Goal: Communication & Community: Answer question/provide support

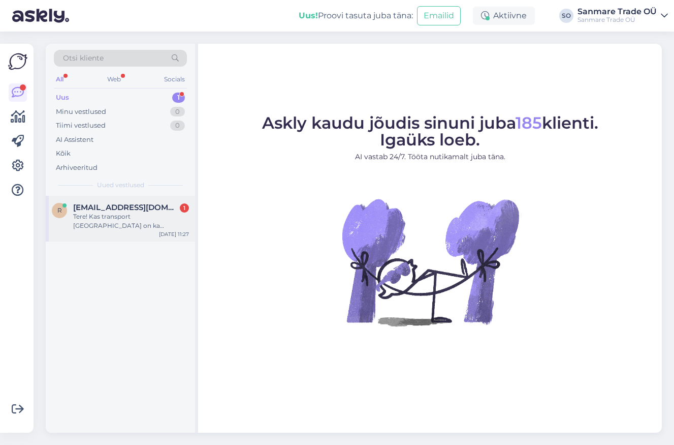
click at [97, 218] on div "Tere! Kas transport [GEOGRAPHIC_DATA] on ka võimalik?" at bounding box center [131, 221] width 116 height 18
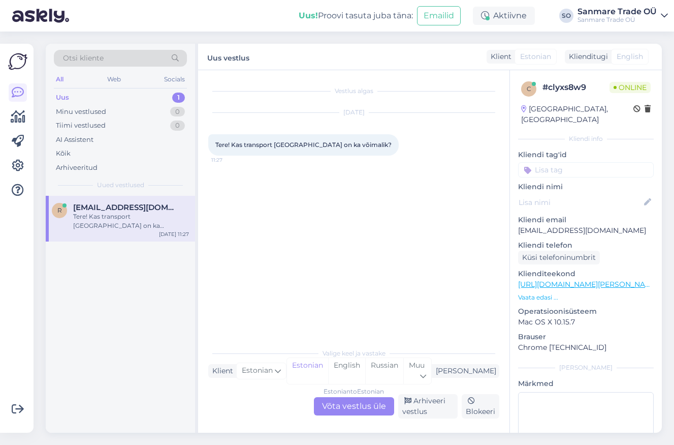
click at [335, 404] on div "Estonian to Estonian Võta vestlus üle" at bounding box center [354, 406] width 80 height 18
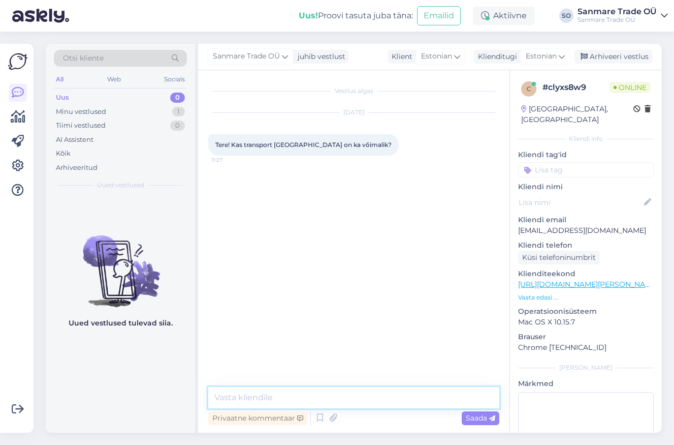
click at [272, 396] on textarea at bounding box center [353, 397] width 291 height 21
type textarea "Tere"
type textarea "Jah üle Eesti"
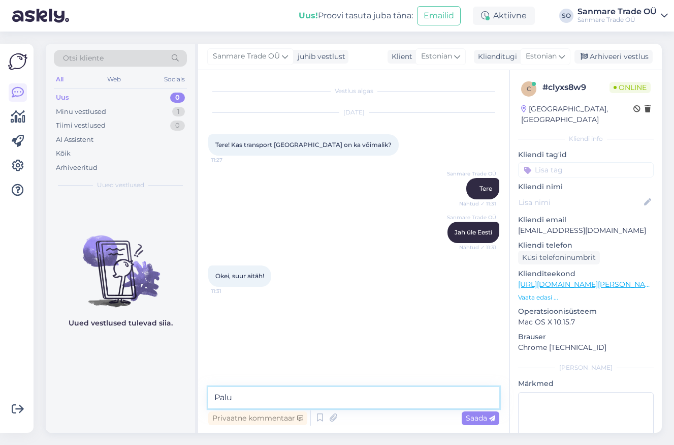
type textarea "Palun"
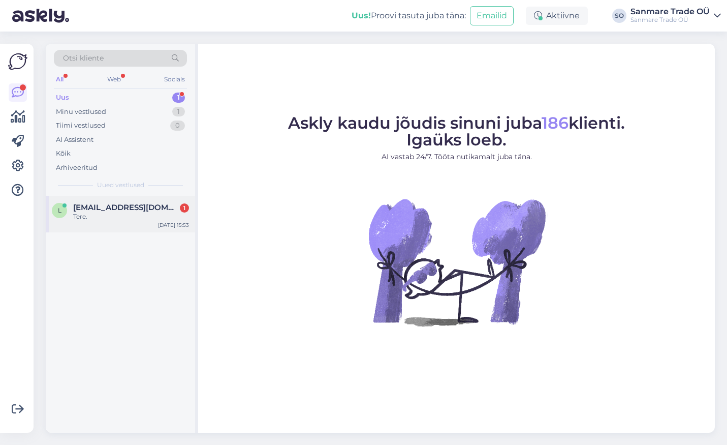
click at [97, 212] on div "Tere." at bounding box center [131, 216] width 116 height 9
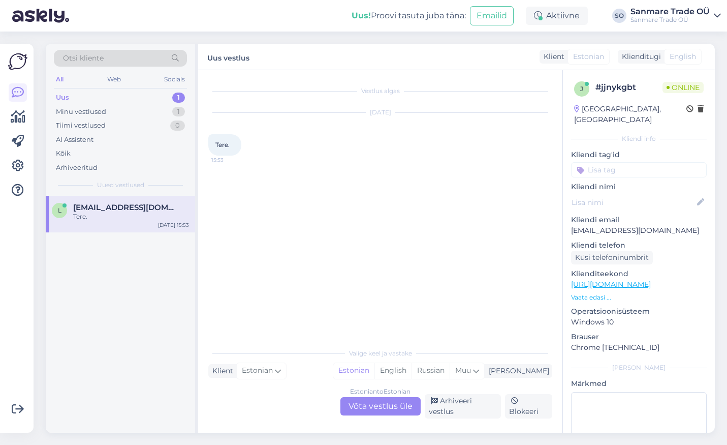
click at [309, 255] on div "Vestlus algas Aug 22 2025 Tere. 15:53" at bounding box center [384, 206] width 353 height 253
click at [379, 426] on div "Vestlus algas Aug 22 2025 Tere. 15:53 Otsin nurgadiivanit mõõtudega 2500 x 2500…" at bounding box center [380, 251] width 364 height 362
click at [374, 415] on div "Estonian to Estonian Võta vestlus üle Arhiveeri vestlus Blokeeri" at bounding box center [380, 406] width 344 height 24
click at [372, 411] on div "Estonian to Estonian Võta vestlus üle" at bounding box center [381, 406] width 80 height 18
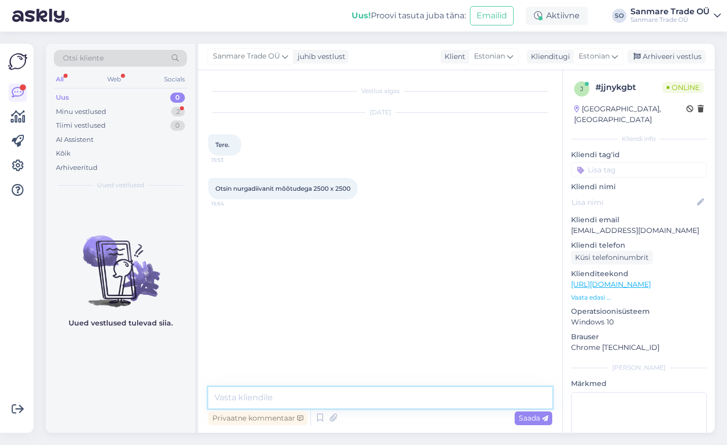
click at [368, 401] on textarea at bounding box center [380, 397] width 344 height 21
type textarea "Tere. Ma uurin meie lehelt."
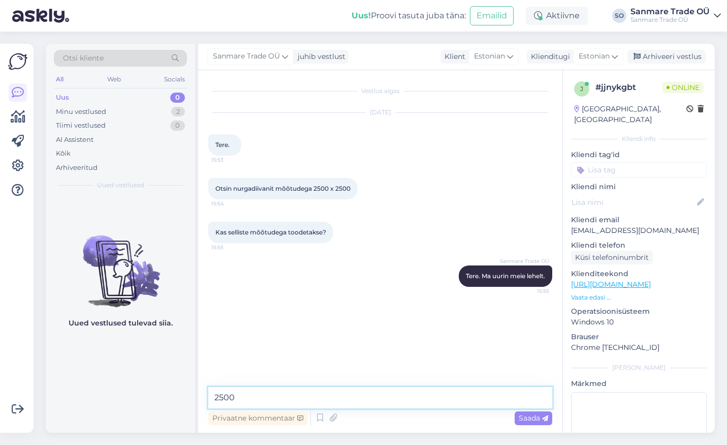
click at [243, 394] on textarea "2500" at bounding box center [380, 397] width 344 height 21
type textarea "Kas 2500 mm ikka jah"
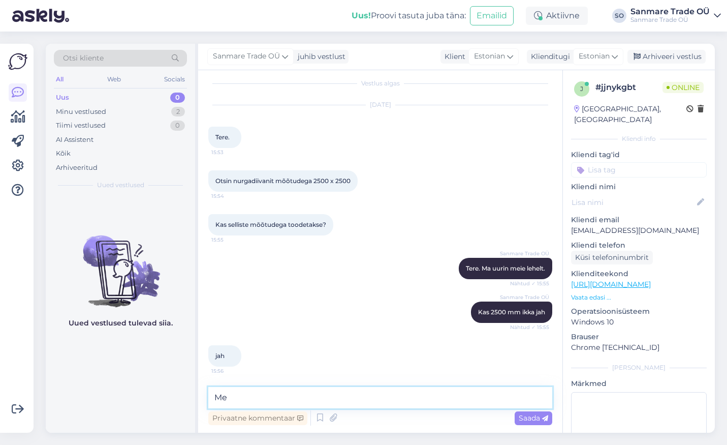
type textarea "M"
type textarea "Meie valikus kahjuks pole sellist"
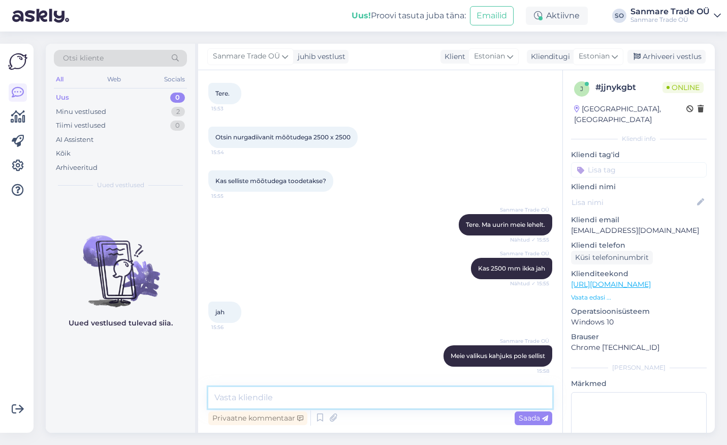
type textarea "2"
type textarea "d"
